Goal: Task Accomplishment & Management: Complete application form

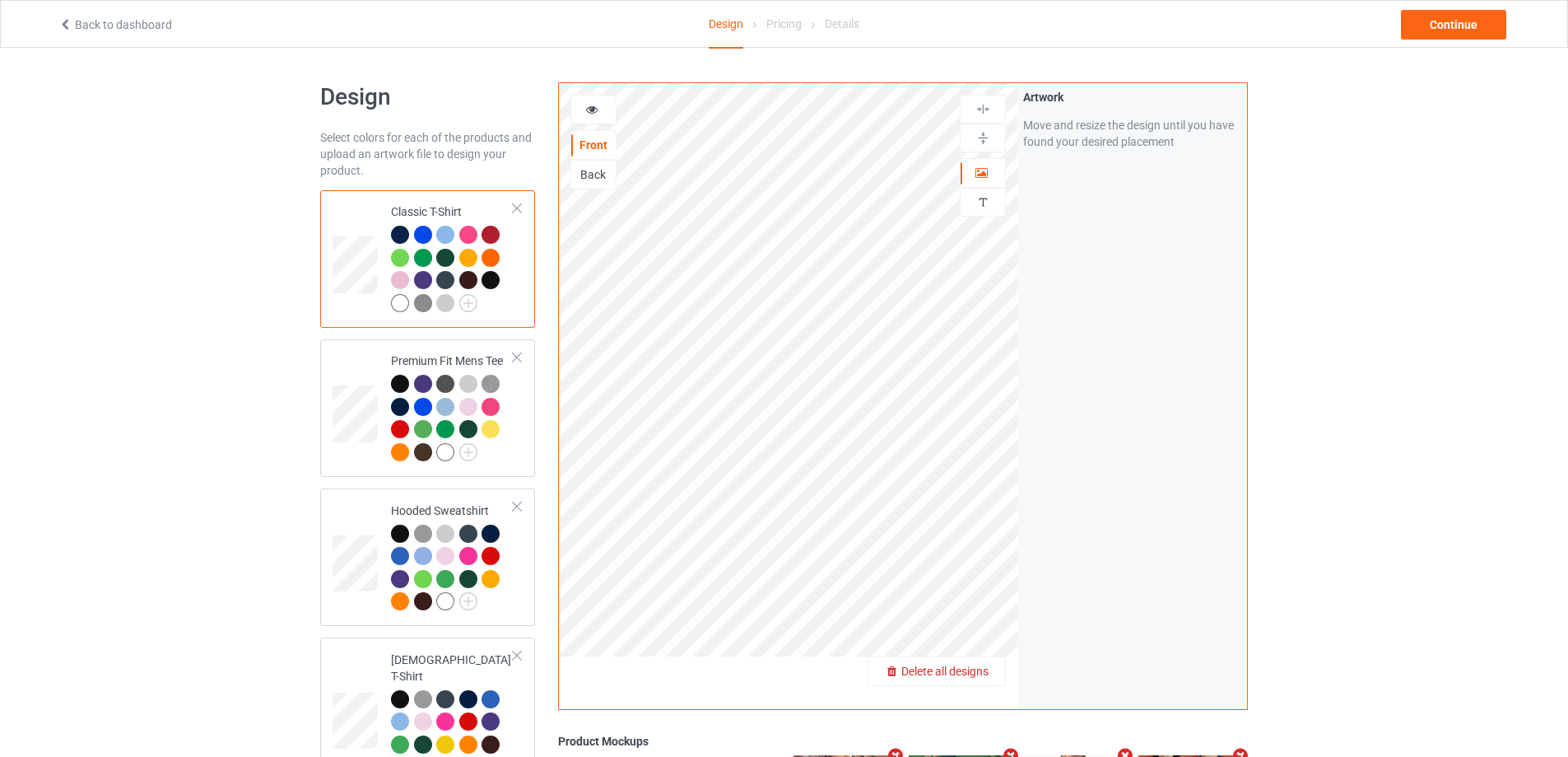
click at [985, 666] on span "Delete all designs" at bounding box center [945, 671] width 87 height 13
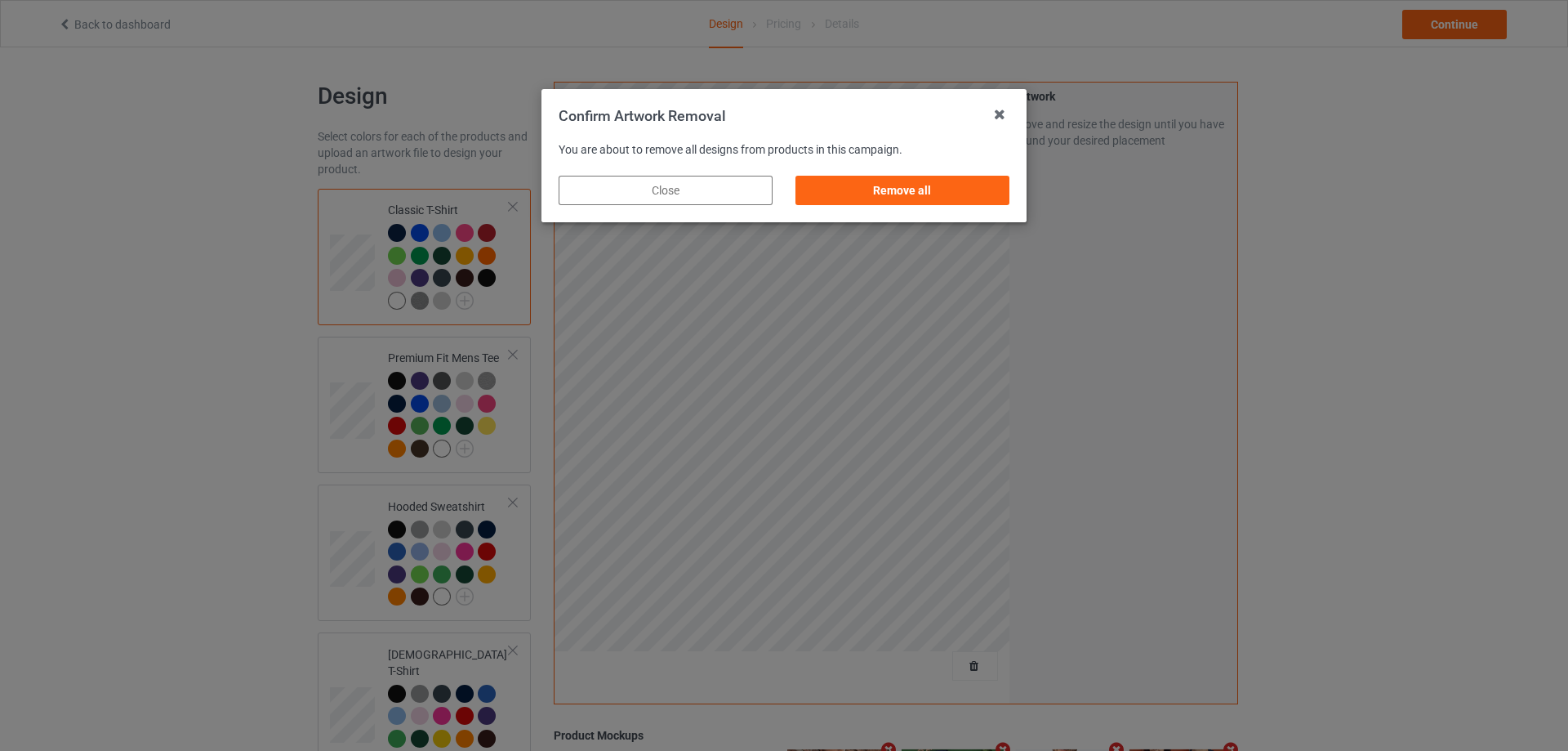
click at [981, 199] on div "Remove all" at bounding box center [901, 190] width 214 height 29
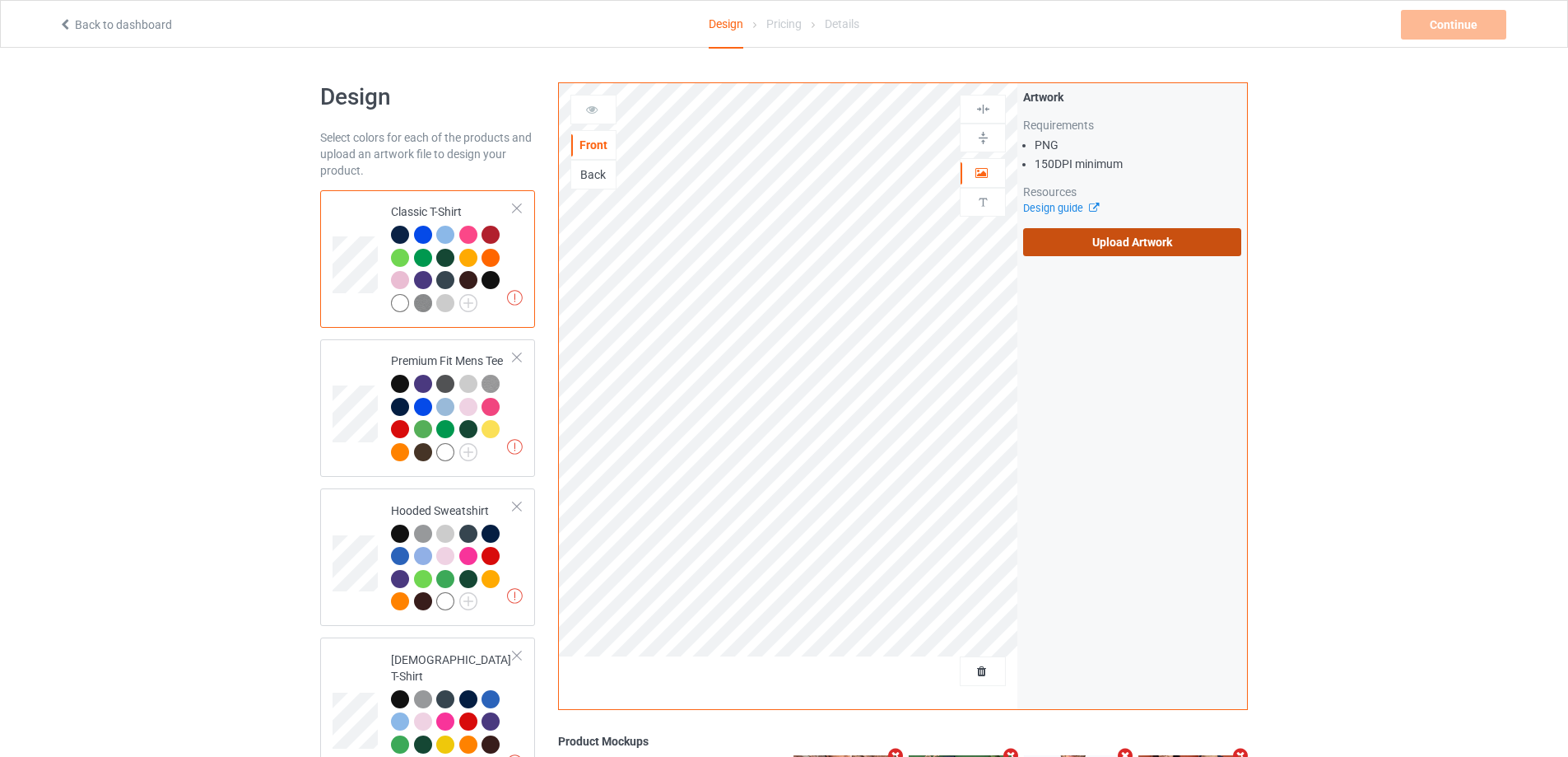
click at [1116, 253] on label "Upload Artwork" at bounding box center [1132, 242] width 218 height 28
click at [0, 0] on input "Upload Artwork" at bounding box center [0, 0] width 0 height 0
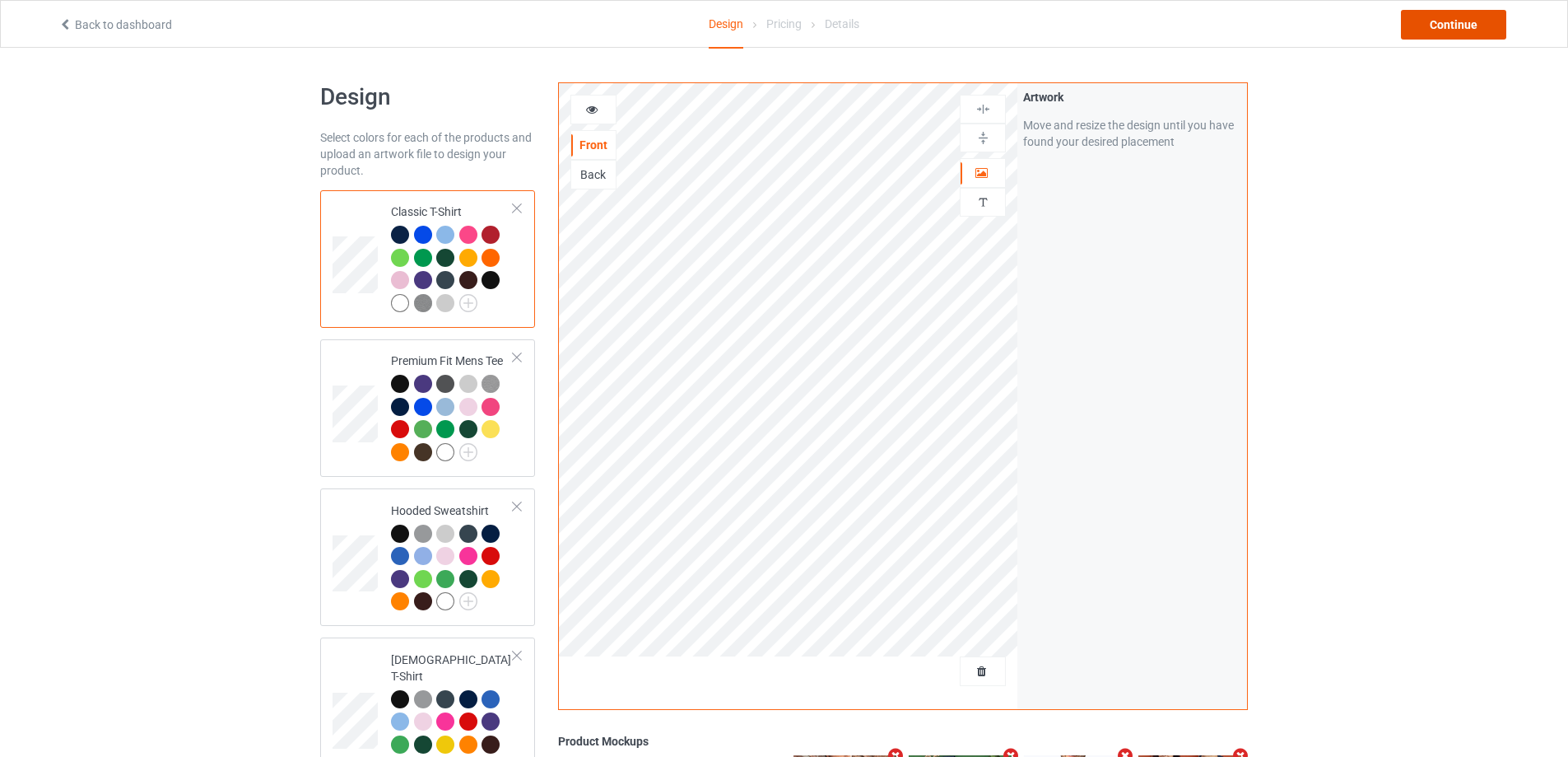
click at [1496, 16] on div "Continue" at bounding box center [1453, 25] width 106 height 30
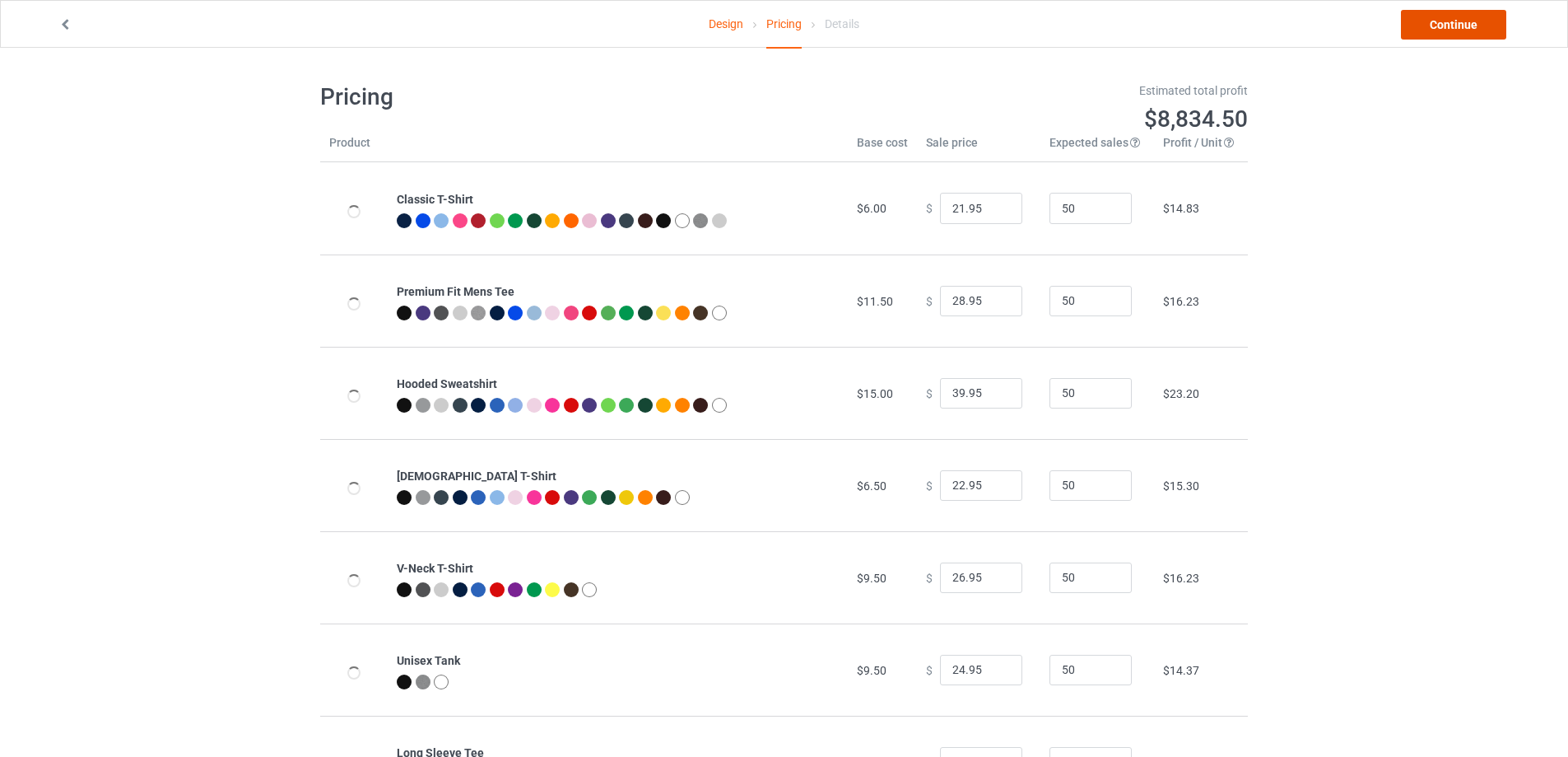
click at [1494, 17] on link "Continue" at bounding box center [1453, 25] width 106 height 30
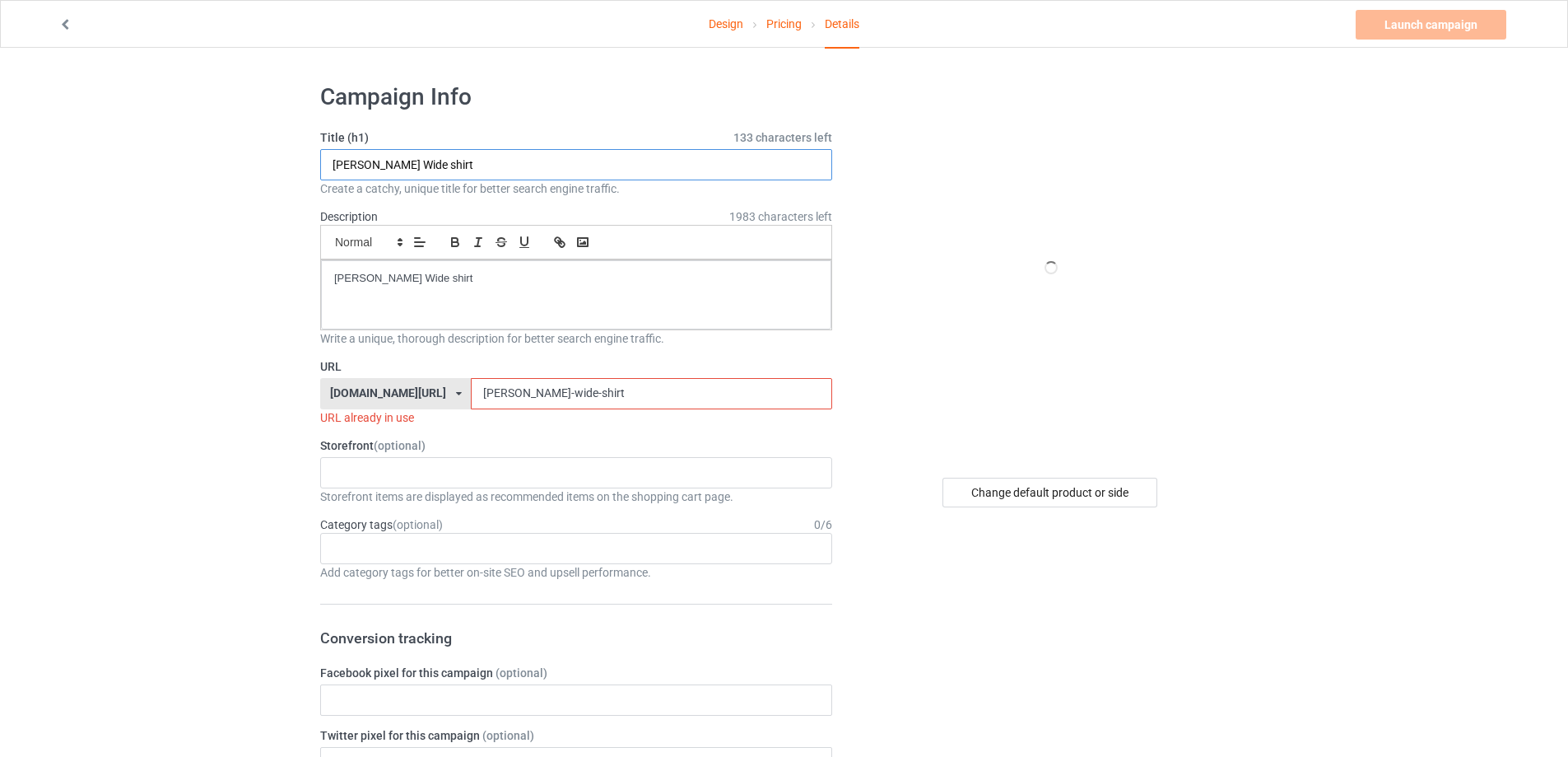
paste input "Pink [PERSON_NAME] Airplanes"
drag, startPoint x: 201, startPoint y: 186, endPoint x: 183, endPoint y: 206, distance: 26.9
type input "Pink [PERSON_NAME] Airplanes shirt"
drag, startPoint x: 387, startPoint y: 285, endPoint x: 177, endPoint y: 290, distance: 210.1
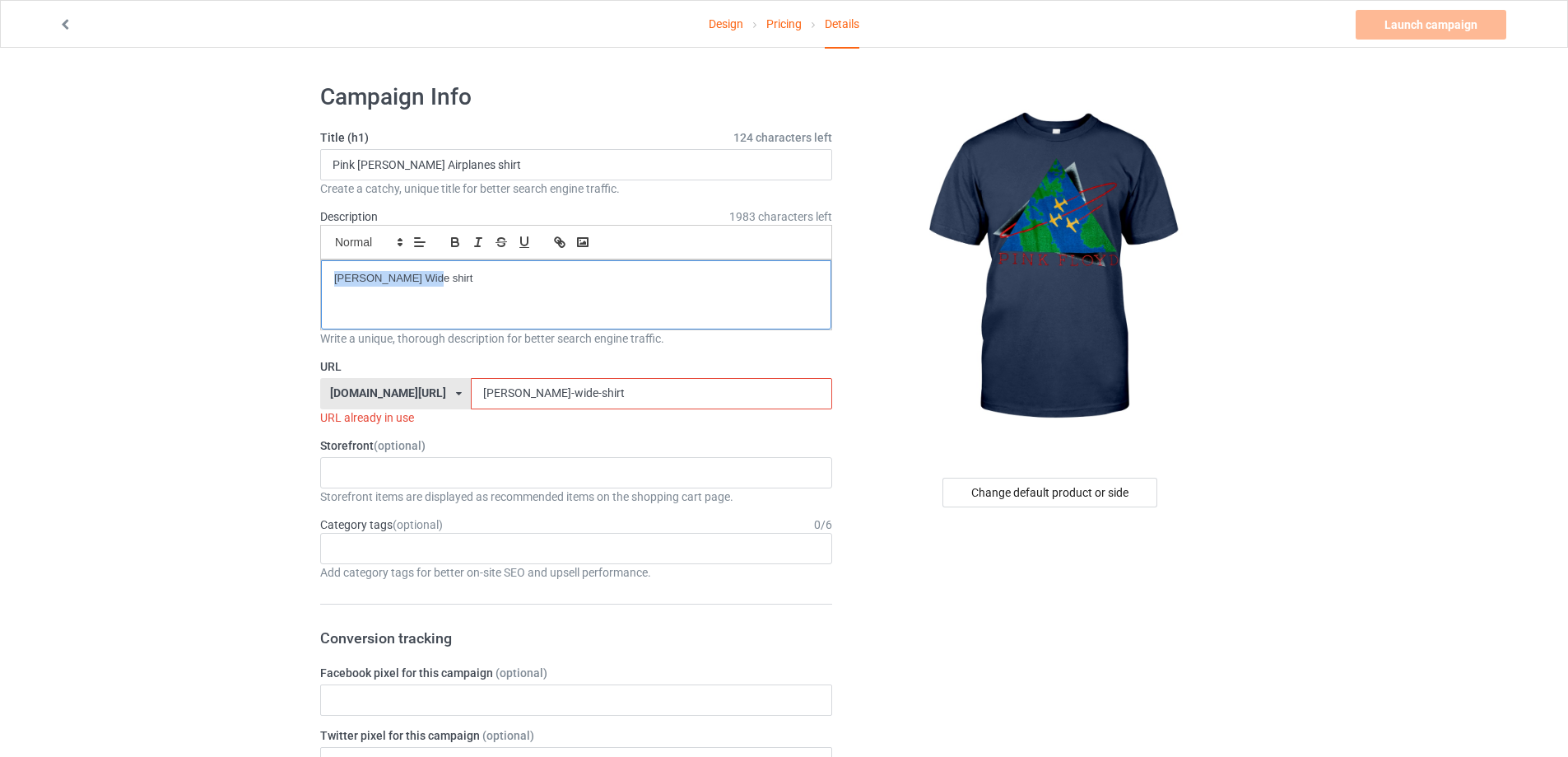
drag, startPoint x: 463, startPoint y: 277, endPoint x: 150, endPoint y: 279, distance: 313.0
click at [556, 400] on input "[PERSON_NAME]-wide-shirt" at bounding box center [650, 394] width 361 height 31
drag, startPoint x: 428, startPoint y: 386, endPoint x: 323, endPoint y: 385, distance: 105.0
click at [331, 385] on div "[DOMAIN_NAME][URL] [DOMAIN_NAME][URL] [DOMAIN_NAME][URL] 5cd2f964b197f721e1cad2…" at bounding box center [576, 394] width 512 height 31
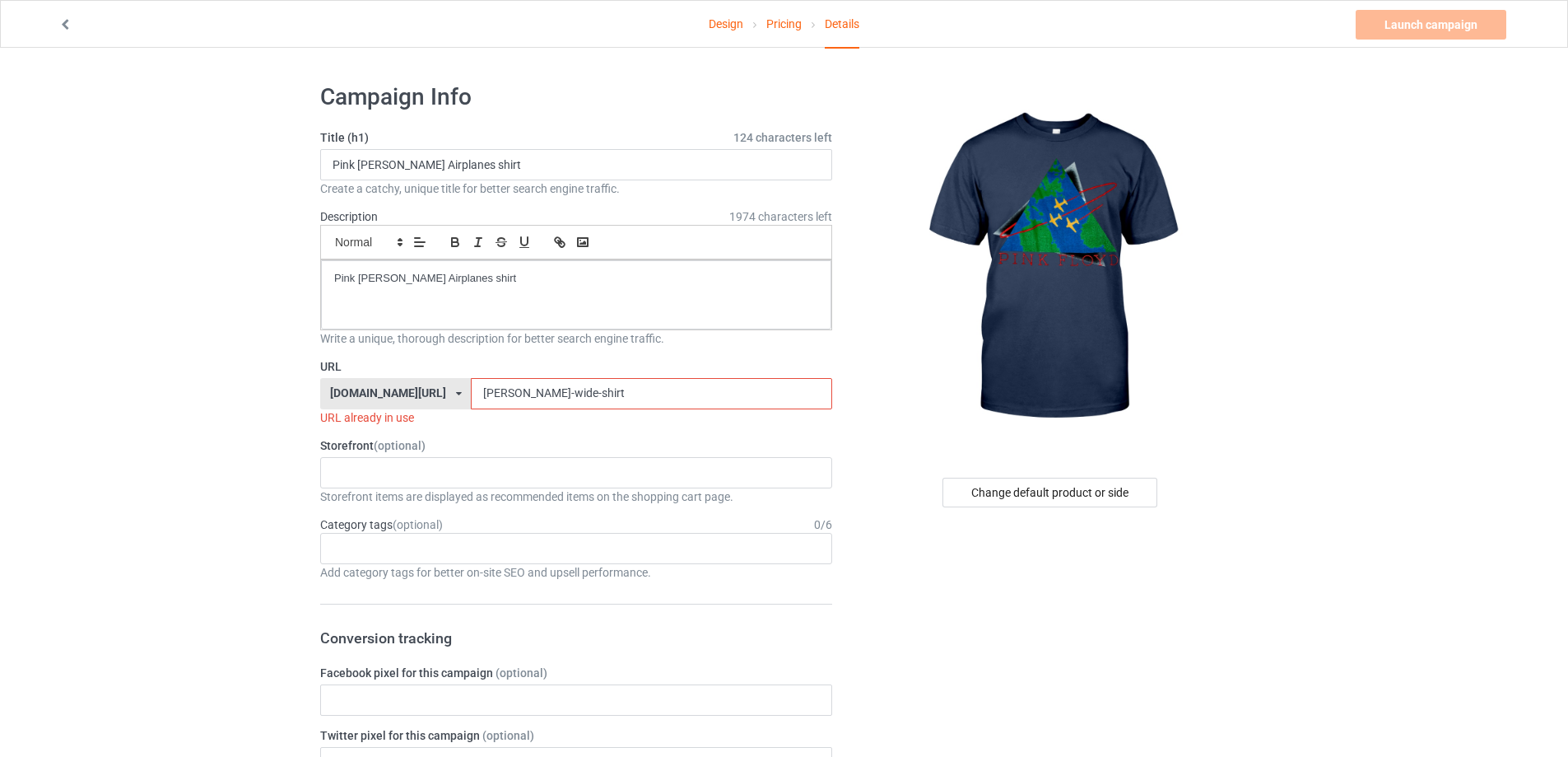
drag, startPoint x: 575, startPoint y: 387, endPoint x: 281, endPoint y: 384, distance: 294.0
paste input "pink-[PERSON_NAME]-airplanes"
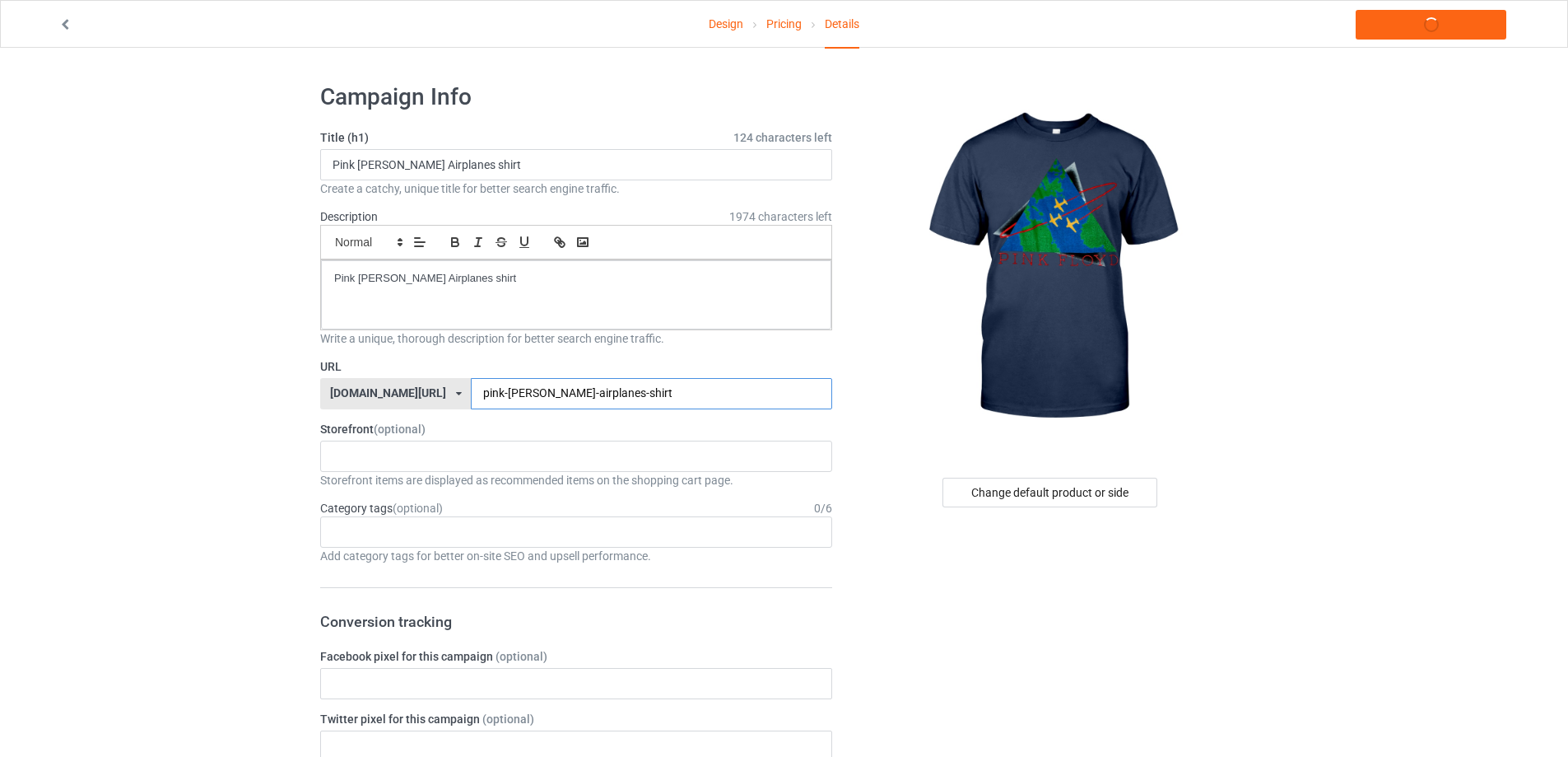
type input "pink-[PERSON_NAME]-airplanes-shirt"
drag, startPoint x: 559, startPoint y: 282, endPoint x: 164, endPoint y: 267, distance: 395.3
copy p "Pink [PERSON_NAME] Airplanes shirt"
click at [1391, 35] on link "Launch campaign" at bounding box center [1431, 25] width 151 height 30
